Goal: Task Accomplishment & Management: Manage account settings

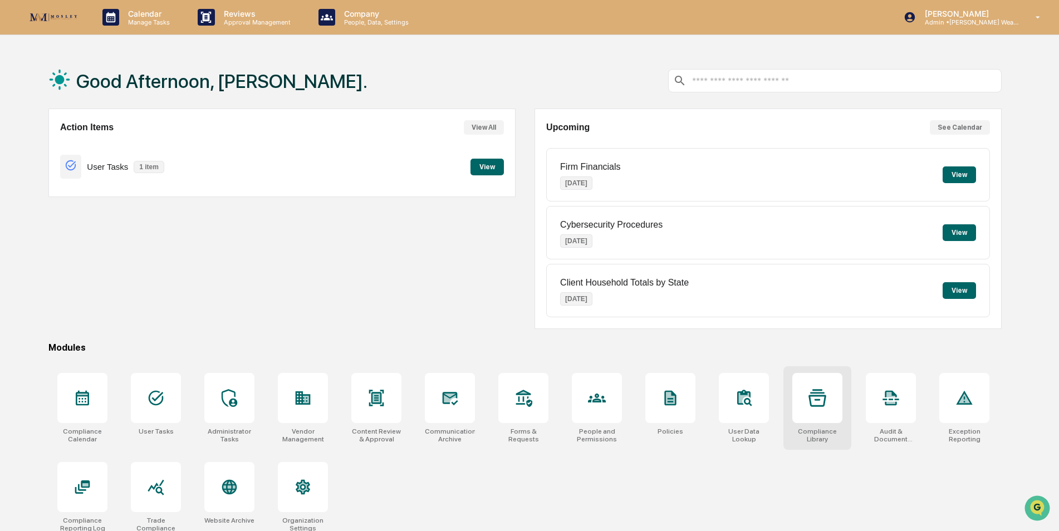
click at [812, 416] on div at bounding box center [817, 398] width 50 height 50
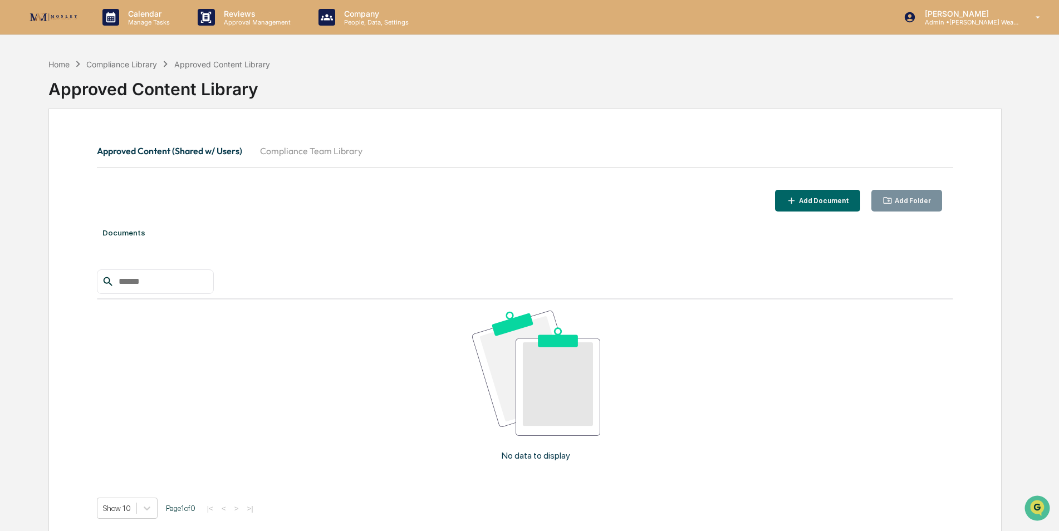
click at [321, 151] on button "Compliance Team Library" at bounding box center [311, 150] width 120 height 27
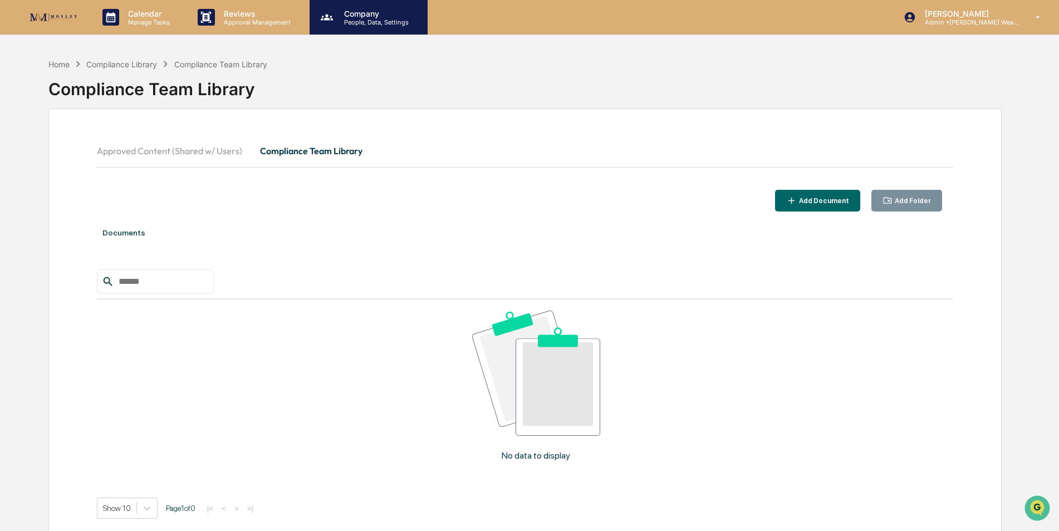
click at [367, 19] on p "People, Data, Settings" at bounding box center [374, 22] width 79 height 8
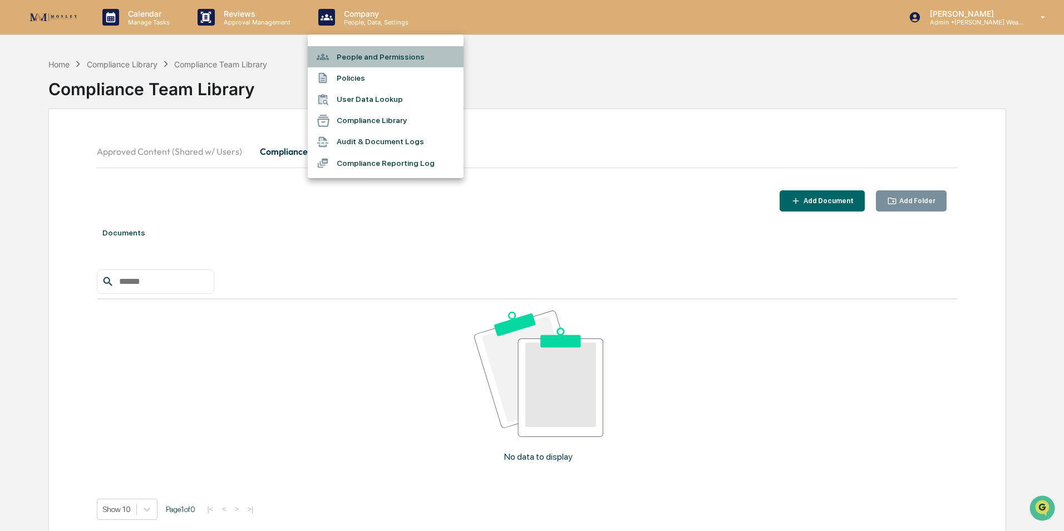
click at [362, 52] on li "People and Permissions" at bounding box center [386, 56] width 156 height 21
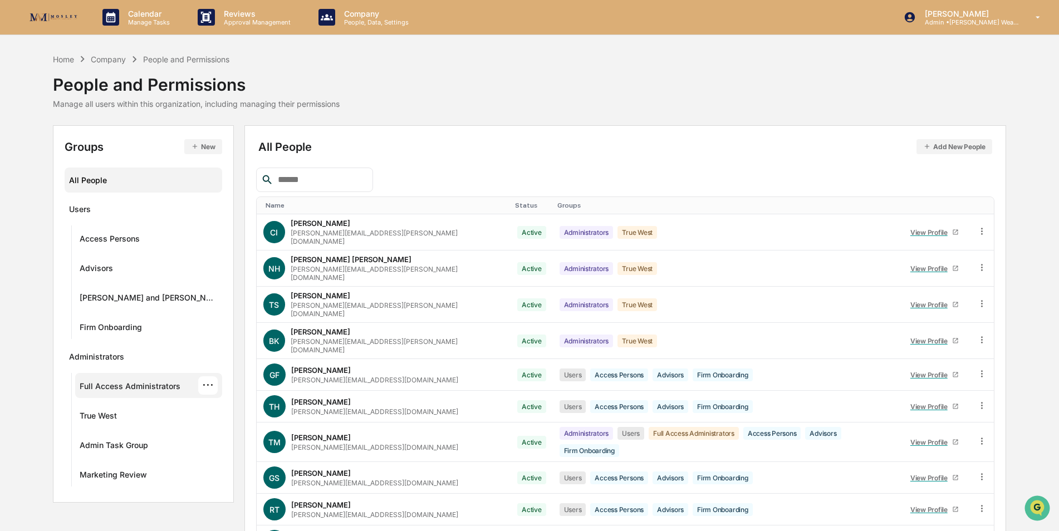
click at [128, 390] on div "Full Access Administrators" at bounding box center [130, 387] width 101 height 13
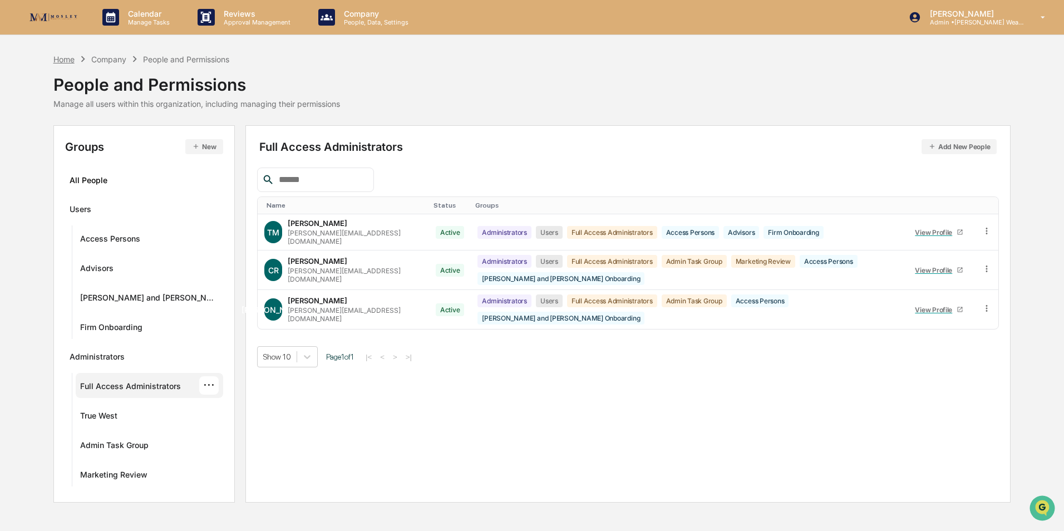
click at [64, 58] on div "Home" at bounding box center [63, 59] width 21 height 9
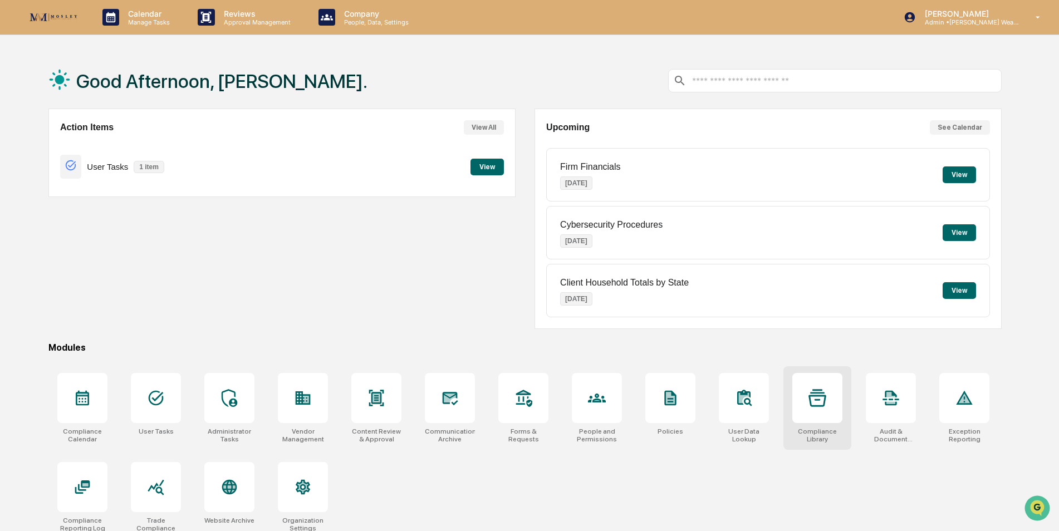
click at [820, 408] on div at bounding box center [817, 398] width 50 height 50
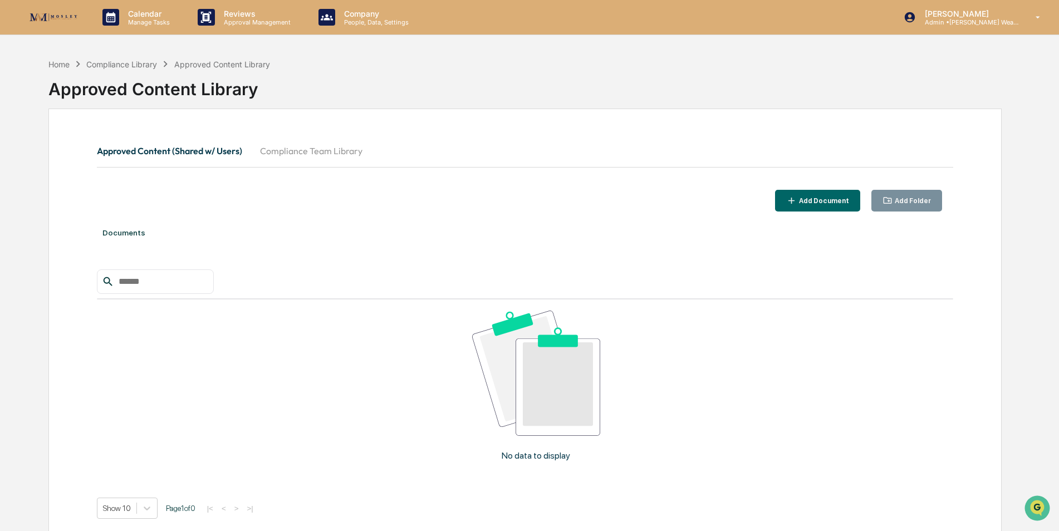
click at [342, 154] on button "Compliance Team Library" at bounding box center [311, 150] width 120 height 27
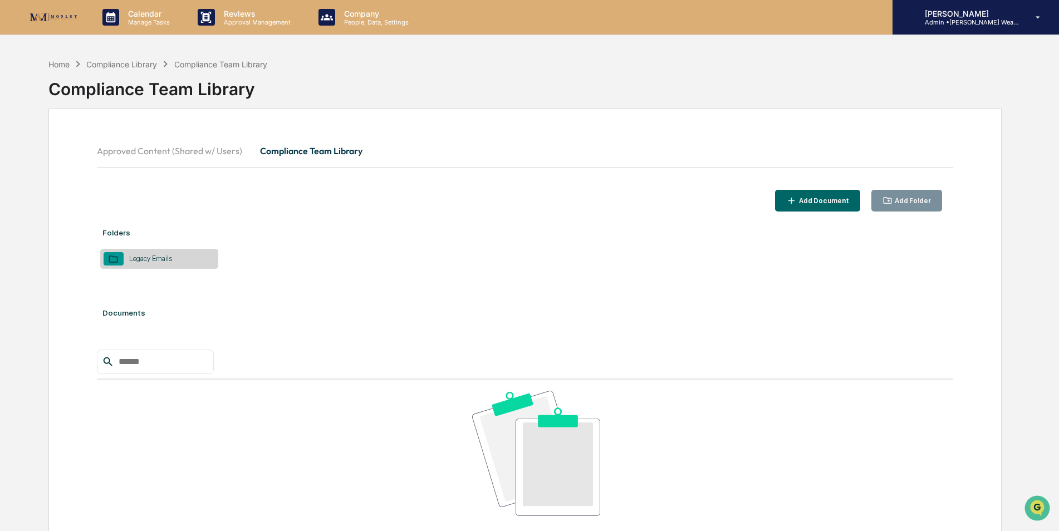
click at [976, 17] on p "[PERSON_NAME]" at bounding box center [968, 13] width 104 height 9
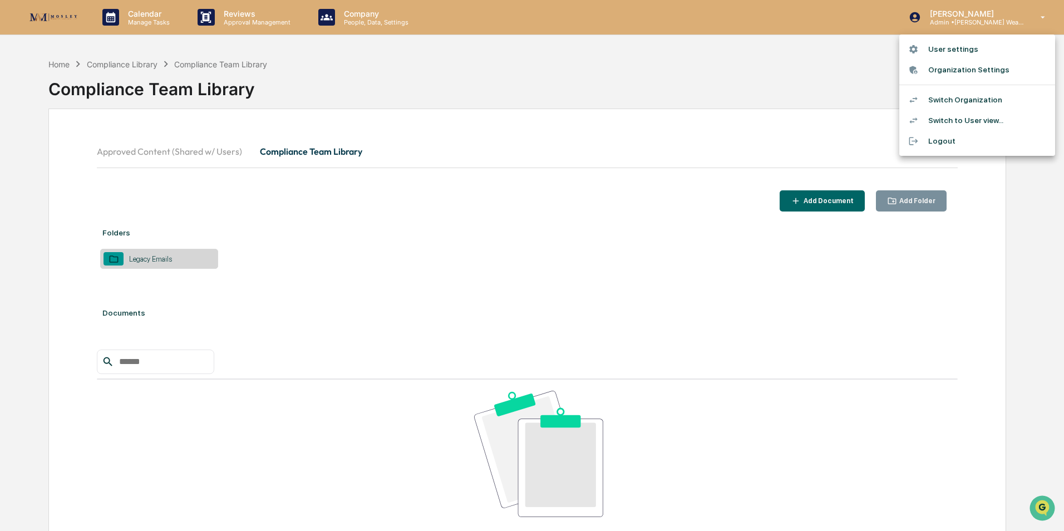
click at [959, 100] on li "Switch Organization" at bounding box center [977, 100] width 156 height 21
